Goal: Task Accomplishment & Management: Use online tool/utility

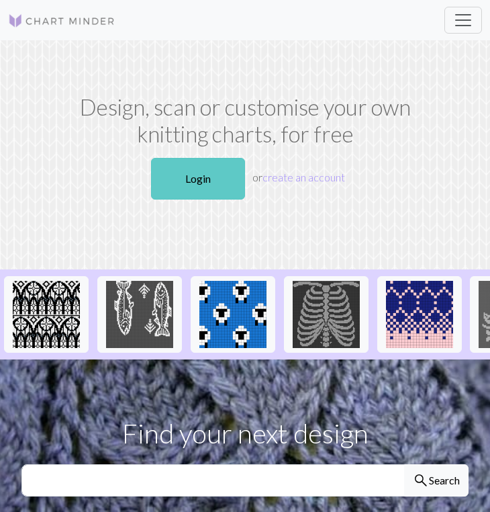
click at [195, 171] on link "Login" at bounding box center [198, 179] width 94 height 42
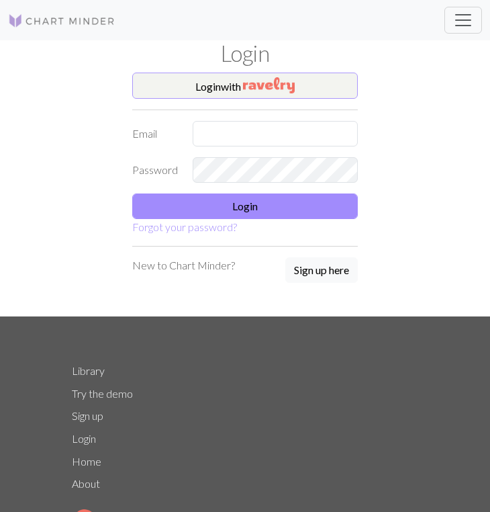
click at [232, 88] on button "Login with" at bounding box center [245, 86] width 226 height 27
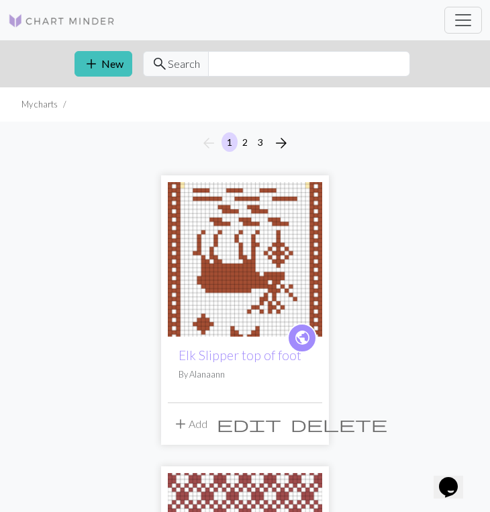
click at [236, 282] on img at bounding box center [245, 259] width 155 height 155
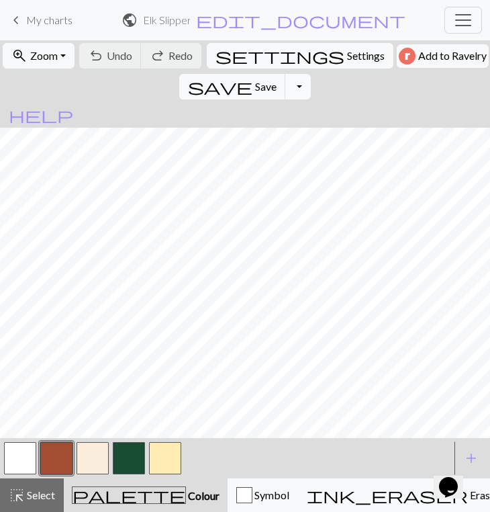
click at [311, 74] on button "Toggle Dropdown" at bounding box center [298, 87] width 26 height 26
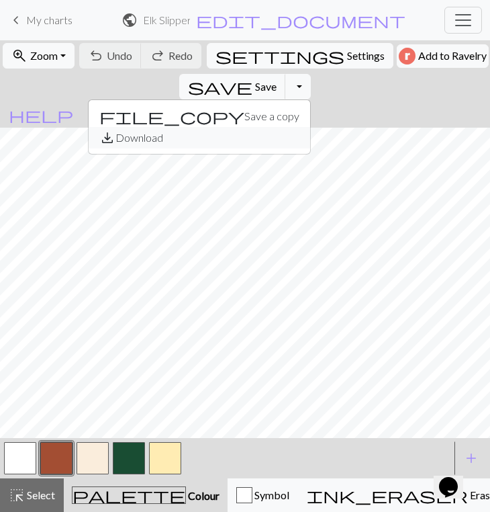
click at [310, 127] on button "save_alt Download" at bounding box center [200, 137] width 222 height 21
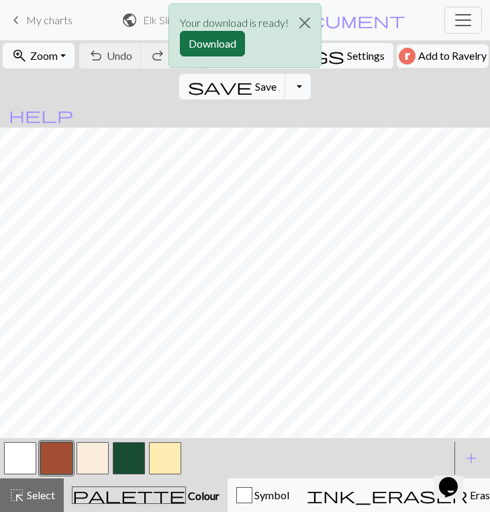
click at [214, 44] on button "Download" at bounding box center [212, 44] width 65 height 26
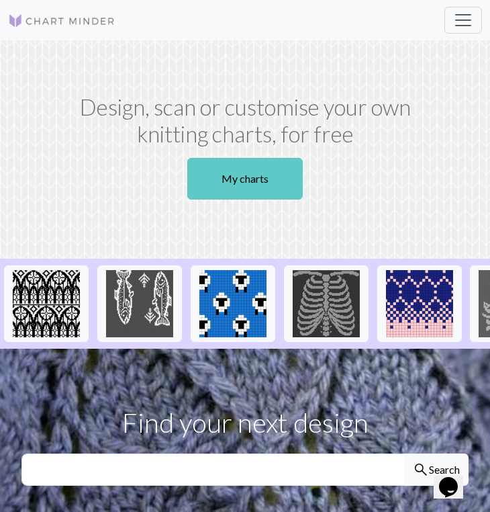
click at [233, 184] on link "My charts" at bounding box center [245, 179] width 116 height 42
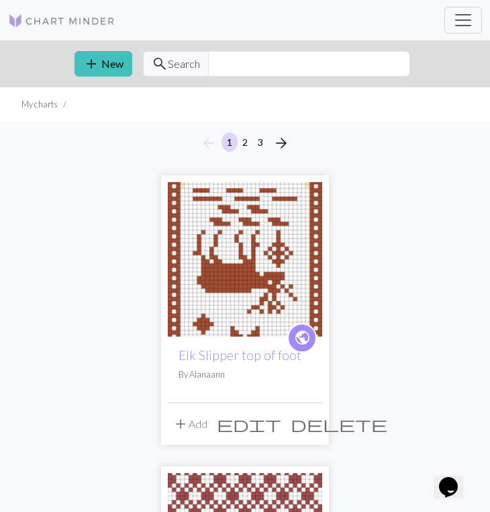
click at [236, 269] on img at bounding box center [245, 259] width 155 height 155
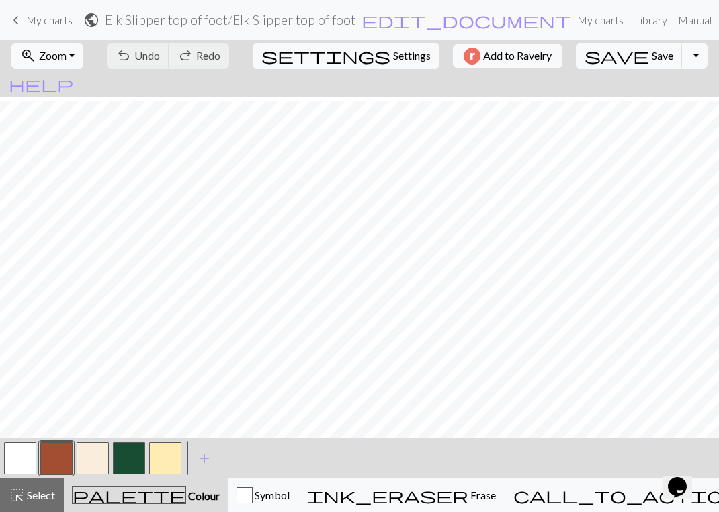
scroll to position [425, 0]
click at [393, 50] on span "Settings" at bounding box center [412, 56] width 38 height 16
select select "aran"
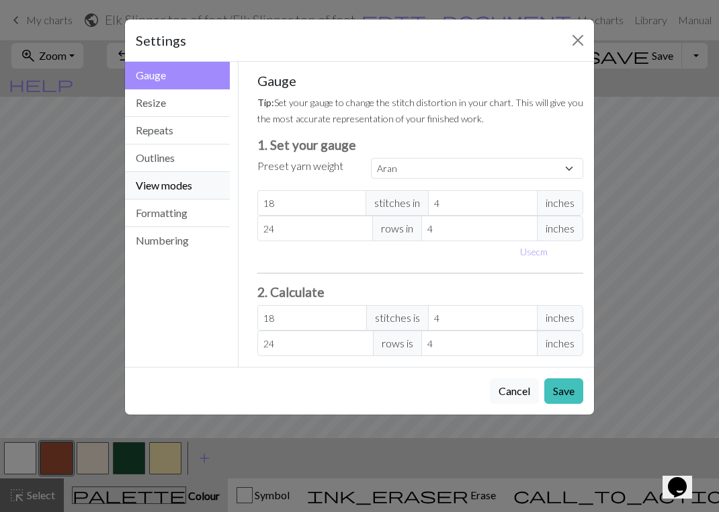
click at [163, 187] on button "View modes" at bounding box center [177, 186] width 105 height 28
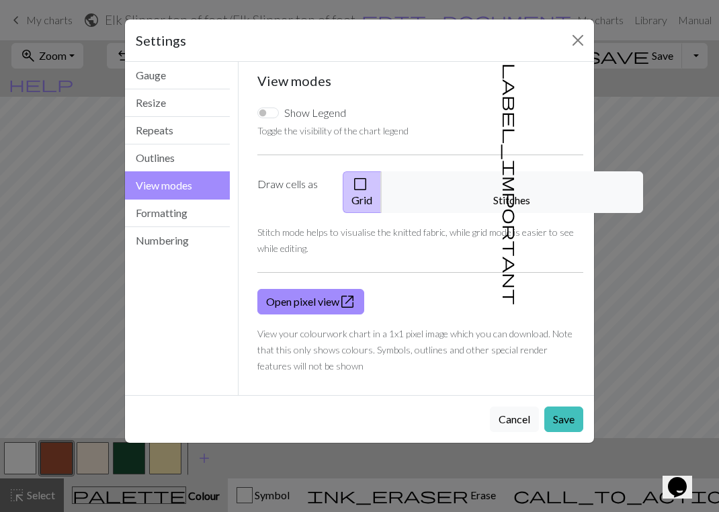
drag, startPoint x: 519, startPoint y: 181, endPoint x: 534, endPoint y: 243, distance: 62.9
click at [490, 181] on button "label_important Stitches" at bounding box center [512, 192] width 262 height 42
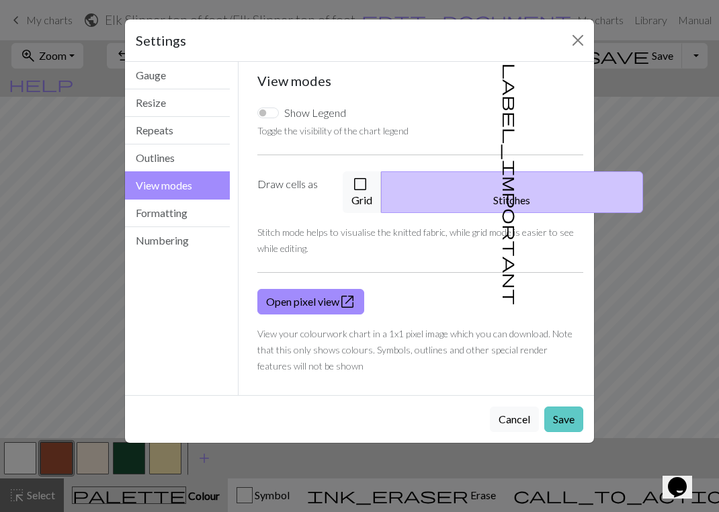
click at [490, 406] on button "Save" at bounding box center [563, 419] width 39 height 26
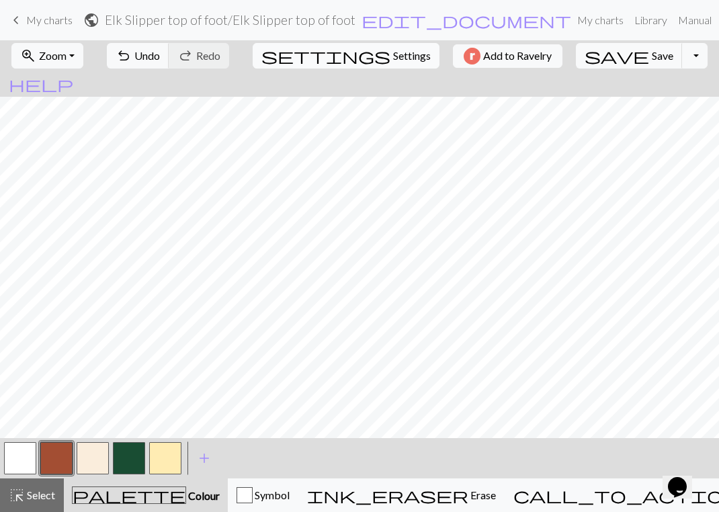
scroll to position [346, 0]
drag, startPoint x: 17, startPoint y: 453, endPoint x: 30, endPoint y: 444, distance: 16.0
click at [17, 452] on button "button" at bounding box center [20, 458] width 32 height 32
drag, startPoint x: 56, startPoint y: 456, endPoint x: 79, endPoint y: 440, distance: 28.0
click at [58, 455] on button "button" at bounding box center [56, 458] width 32 height 32
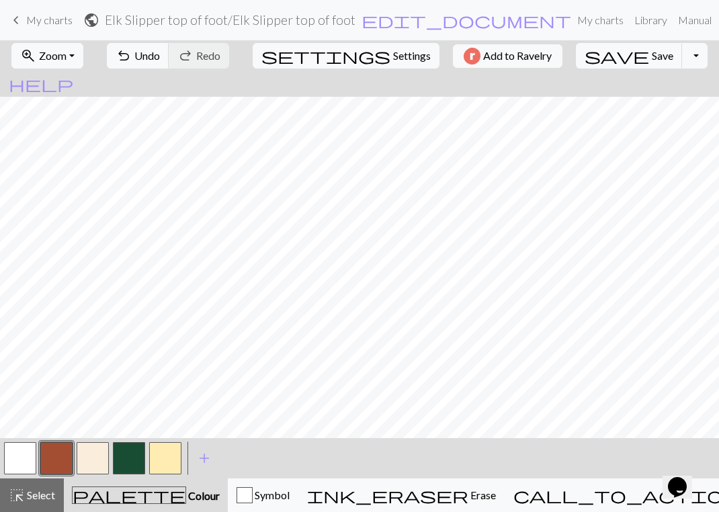
drag, startPoint x: 19, startPoint y: 463, endPoint x: 30, endPoint y: 459, distance: 11.9
click at [19, 463] on button "button" at bounding box center [20, 458] width 32 height 32
click at [393, 58] on span "Settings" at bounding box center [412, 56] width 38 height 16
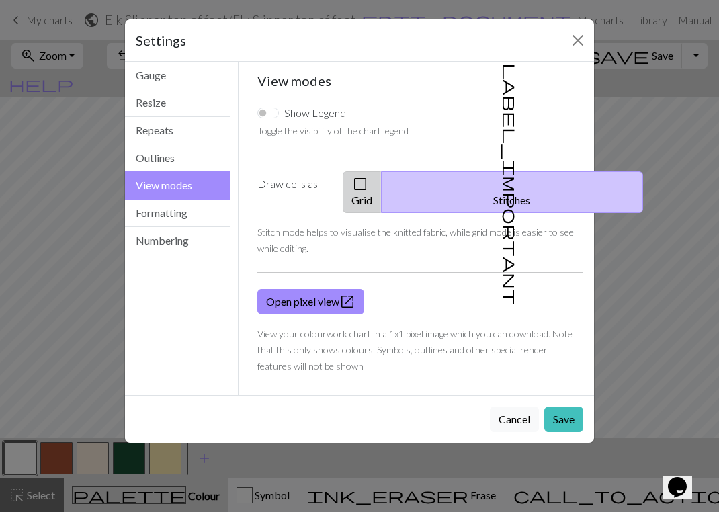
click at [382, 189] on button "check_box_outline_blank Grid" at bounding box center [362, 192] width 39 height 42
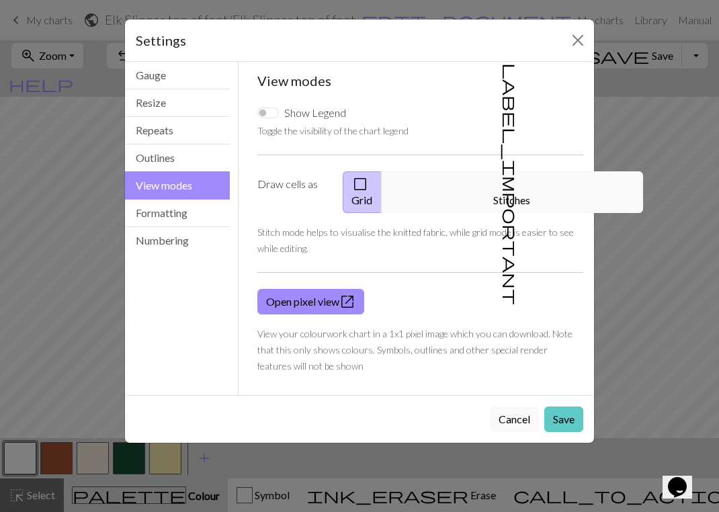
click at [490, 406] on button "Save" at bounding box center [563, 419] width 39 height 26
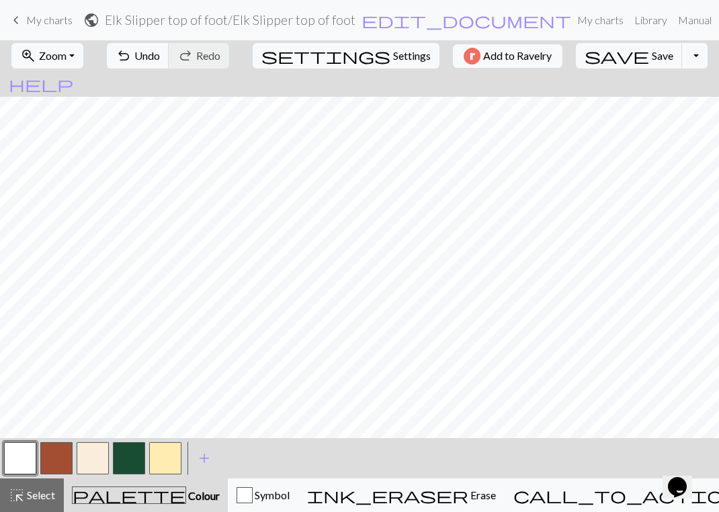
scroll to position [607, 0]
click at [12, 452] on button "button" at bounding box center [20, 458] width 32 height 32
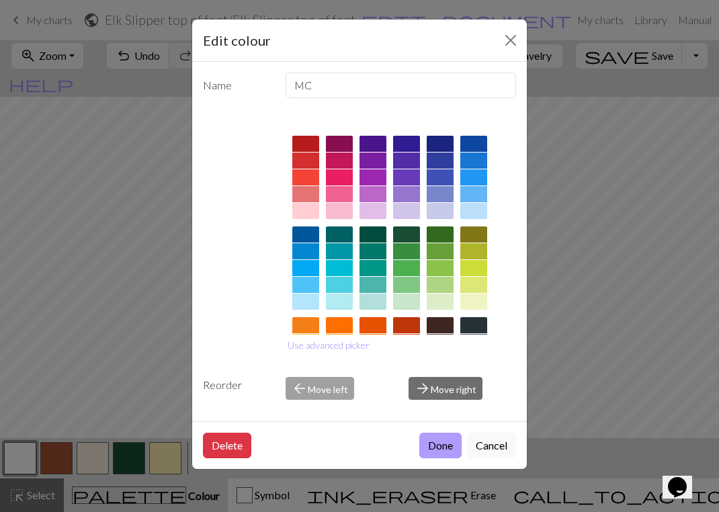
click at [435, 442] on button "Done" at bounding box center [440, 446] width 42 height 26
